Goal: Transaction & Acquisition: Obtain resource

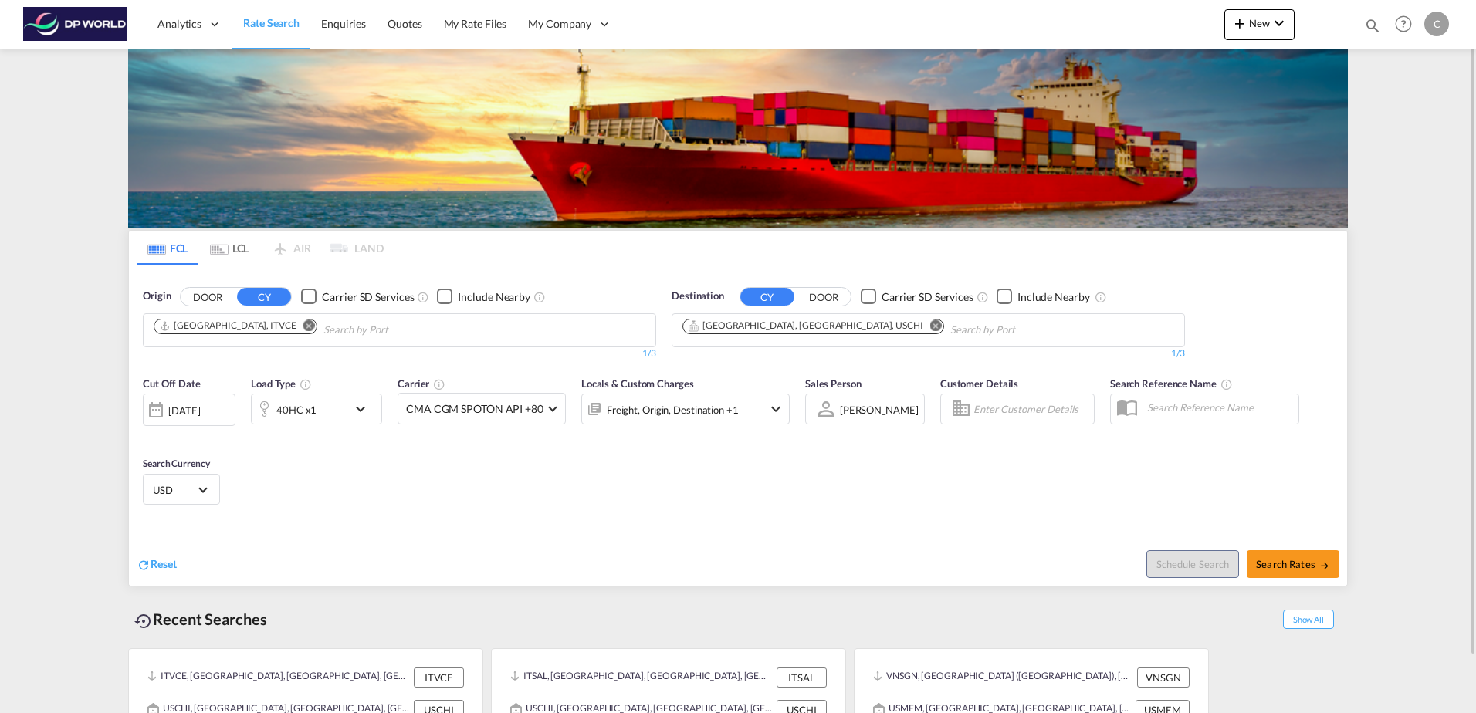
click at [303, 328] on md-icon "Remove" at bounding box center [309, 326] width 12 height 12
click at [248, 327] on input "Chips input." at bounding box center [227, 330] width 147 height 25
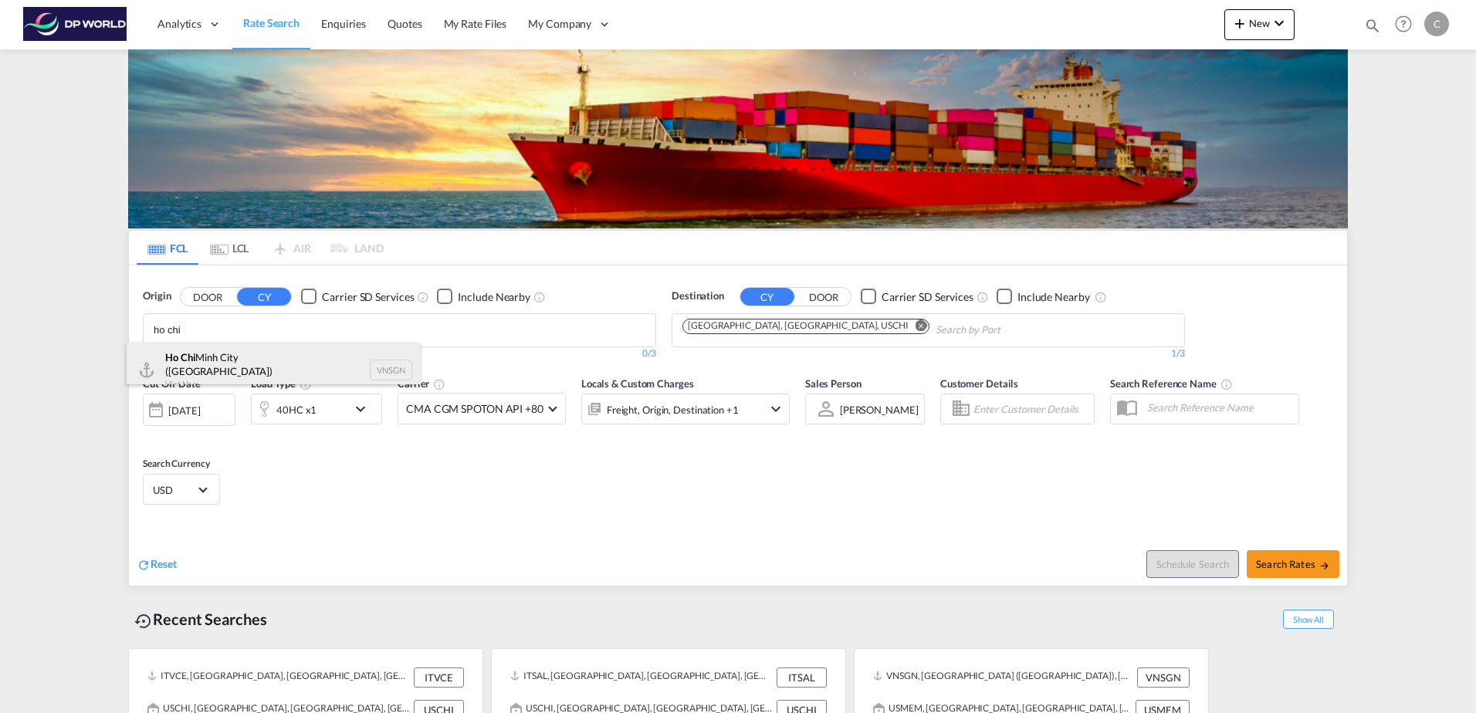
type input "ho chi"
click at [287, 367] on div "Ho Chi Minh City ([GEOGRAPHIC_DATA]) Viet Nam VNSGN" at bounding box center [273, 371] width 293 height 56
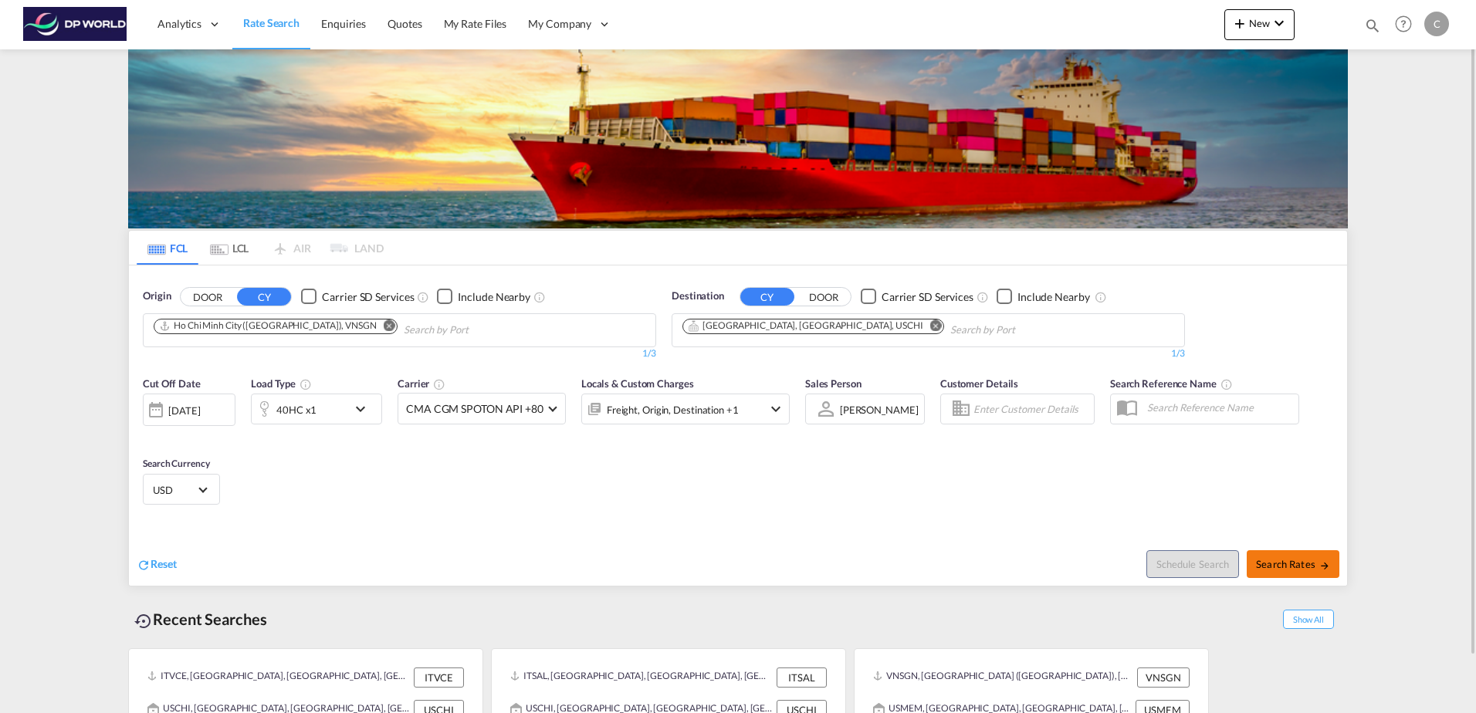
click at [1279, 568] on span "Search Rates" at bounding box center [1293, 564] width 74 height 12
type input "VNSGN to USCHI / [DATE]"
